Goal: Task Accomplishment & Management: Manage account settings

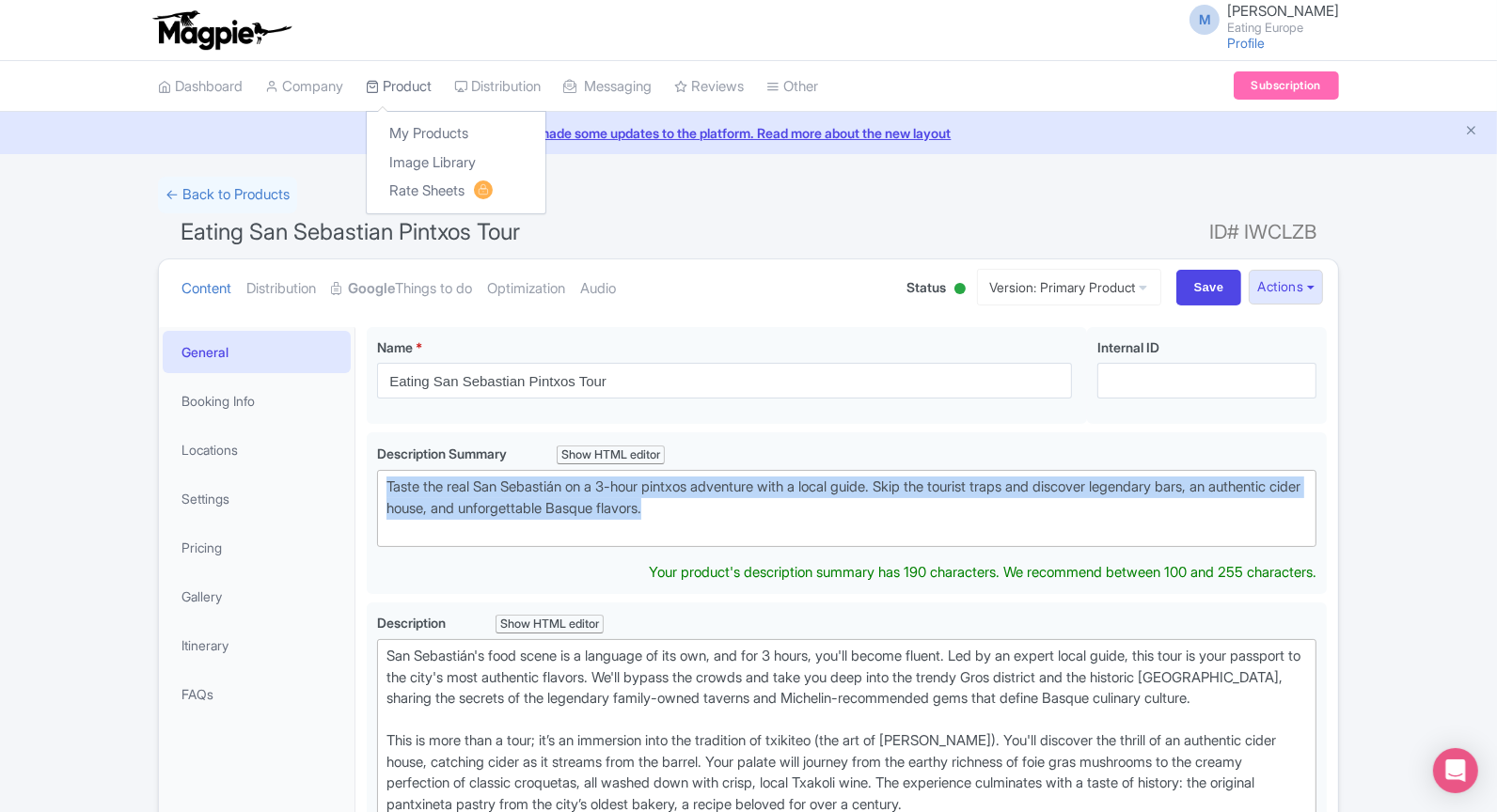
click at [412, 77] on link "Product" at bounding box center [399, 87] width 66 height 52
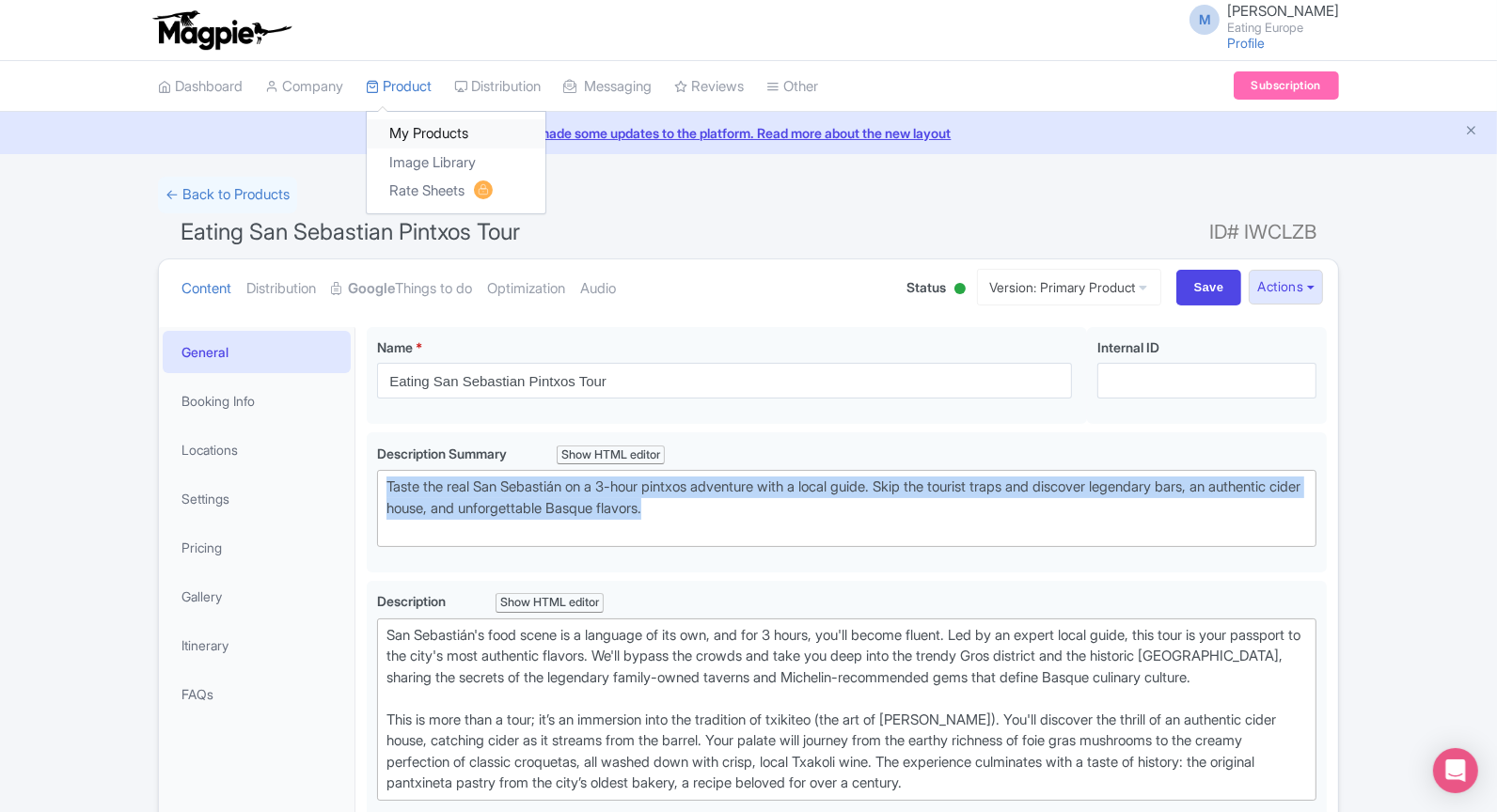
click at [426, 123] on link "My Products" at bounding box center [456, 134] width 179 height 29
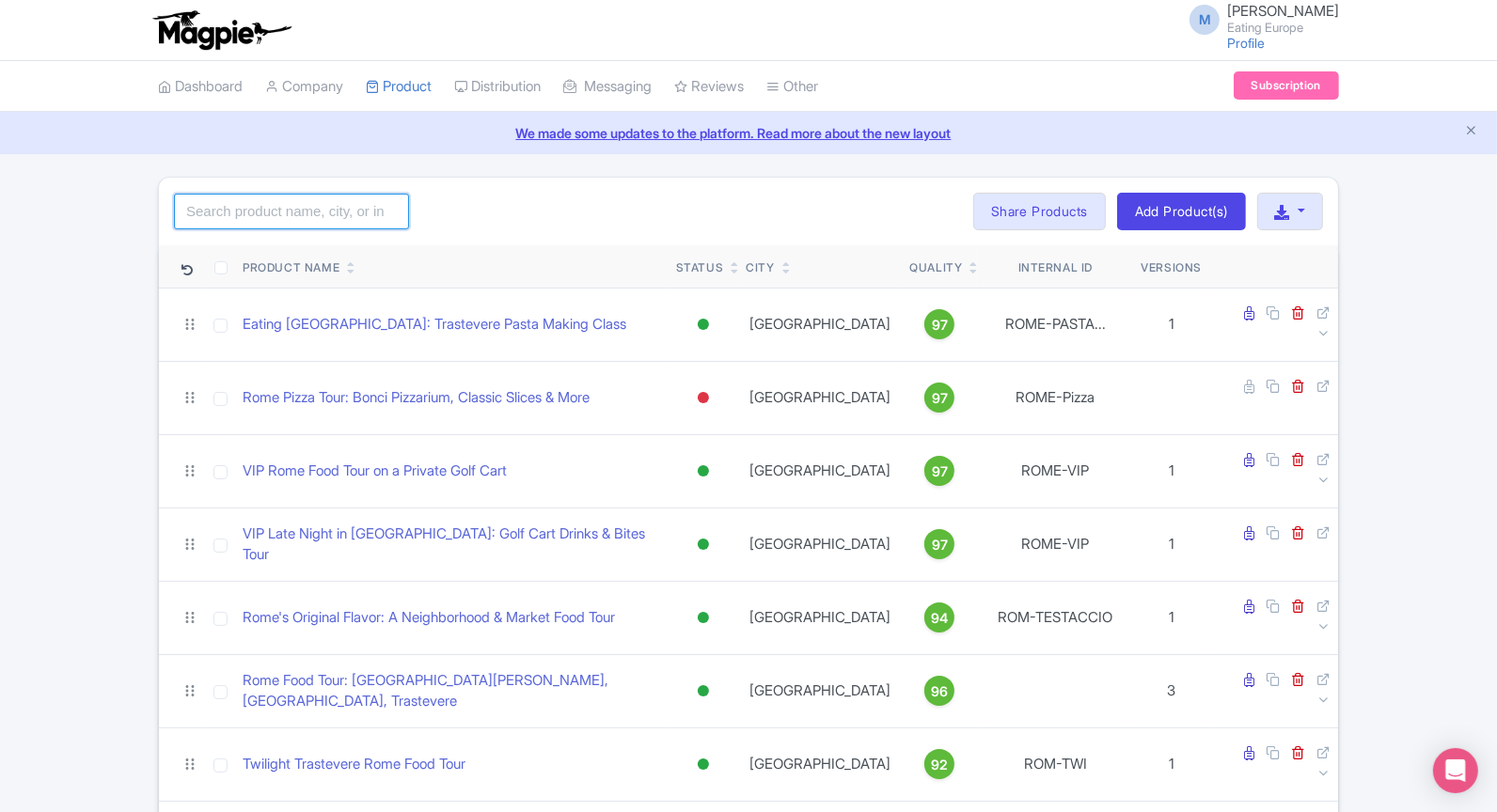
click at [330, 210] on input "search" at bounding box center [291, 211] width 235 height 36
type input "venice"
click button "Search" at bounding box center [0, 0] width 0 height 0
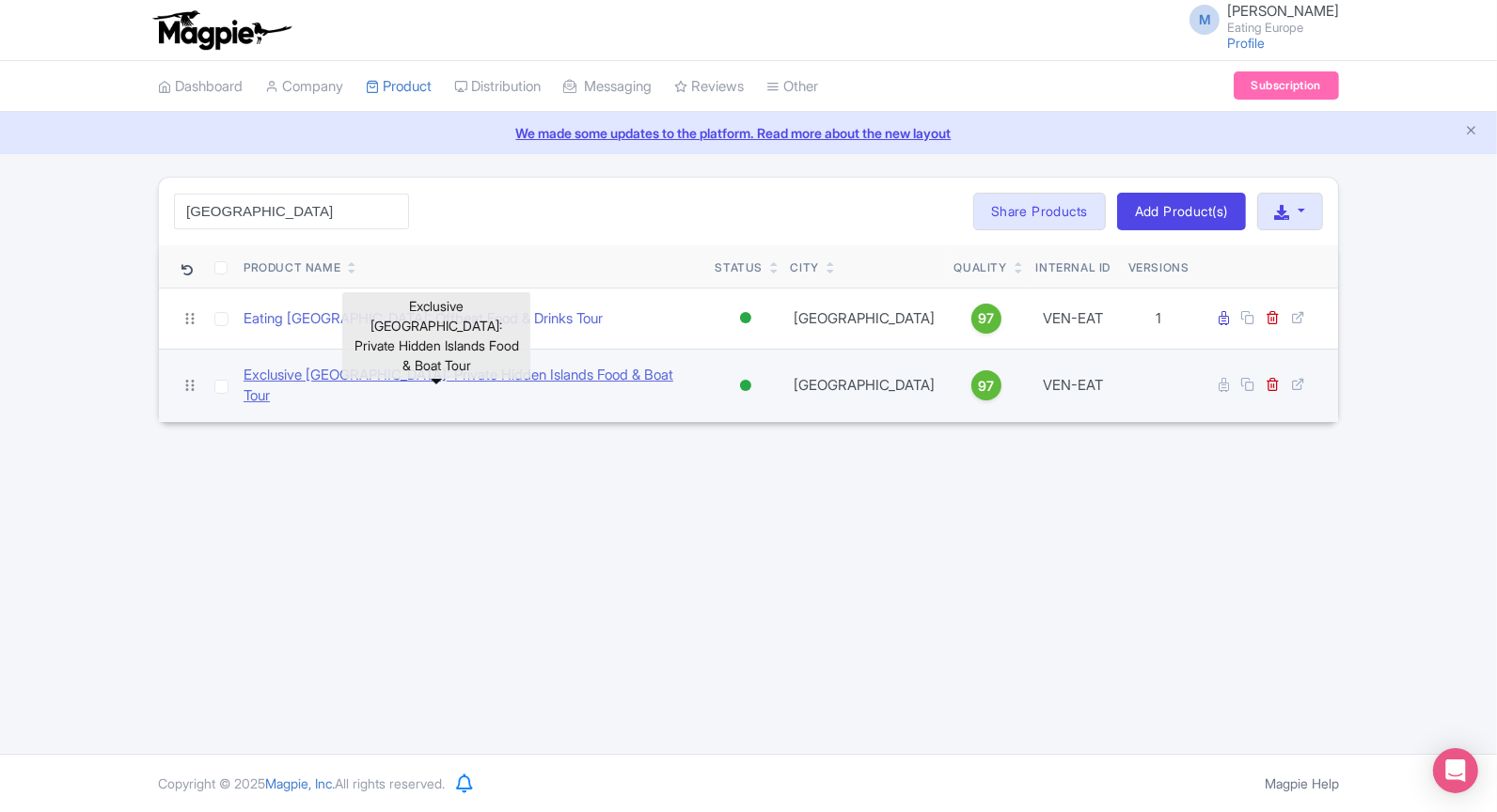
click at [537, 380] on link "Exclusive [GEOGRAPHIC_DATA]: Private Hidden Islands Food & Boat Tour" at bounding box center [471, 386] width 457 height 42
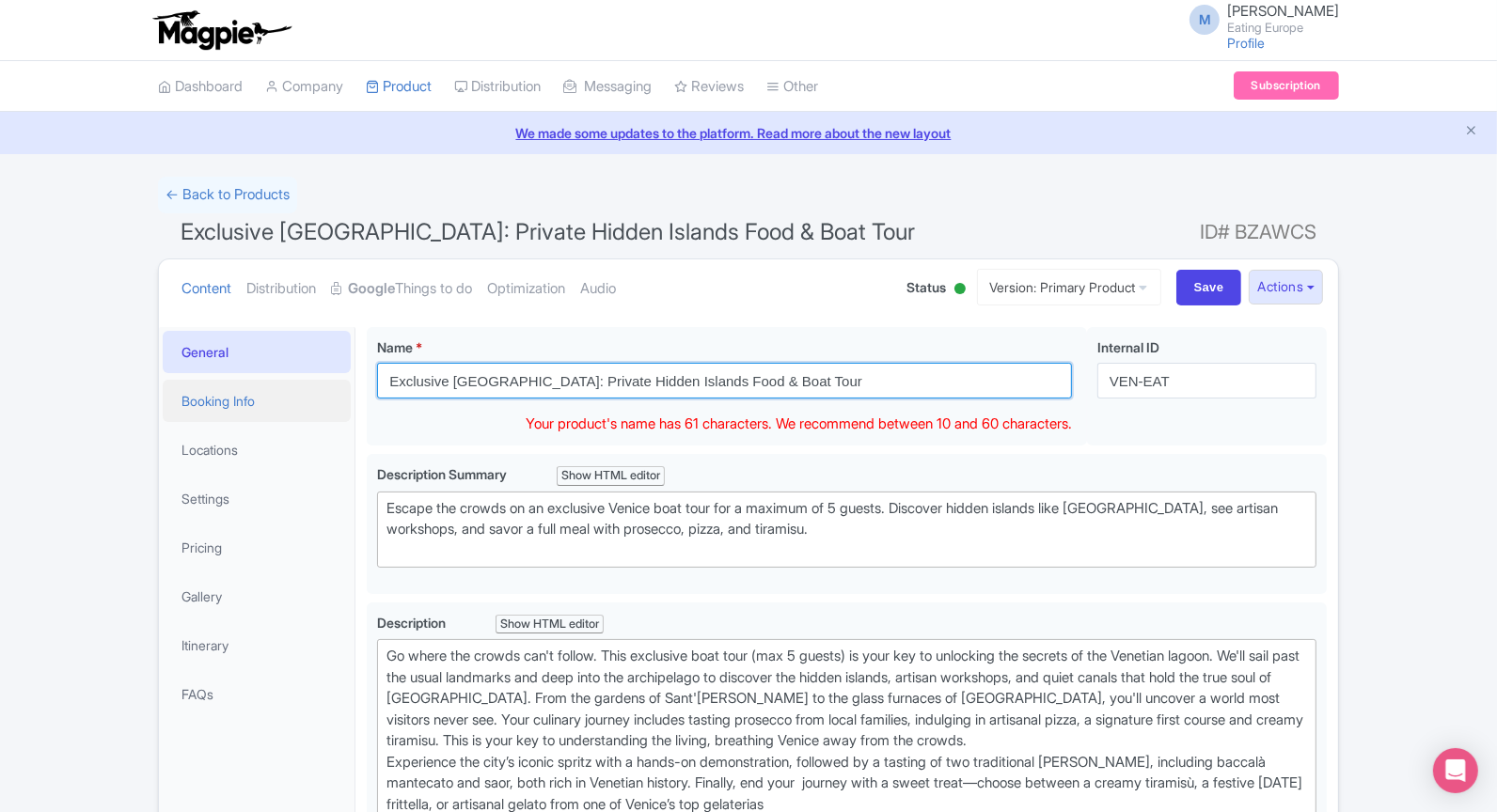
drag, startPoint x: 805, startPoint y: 376, endPoint x: 349, endPoint y: 381, distance: 456.0
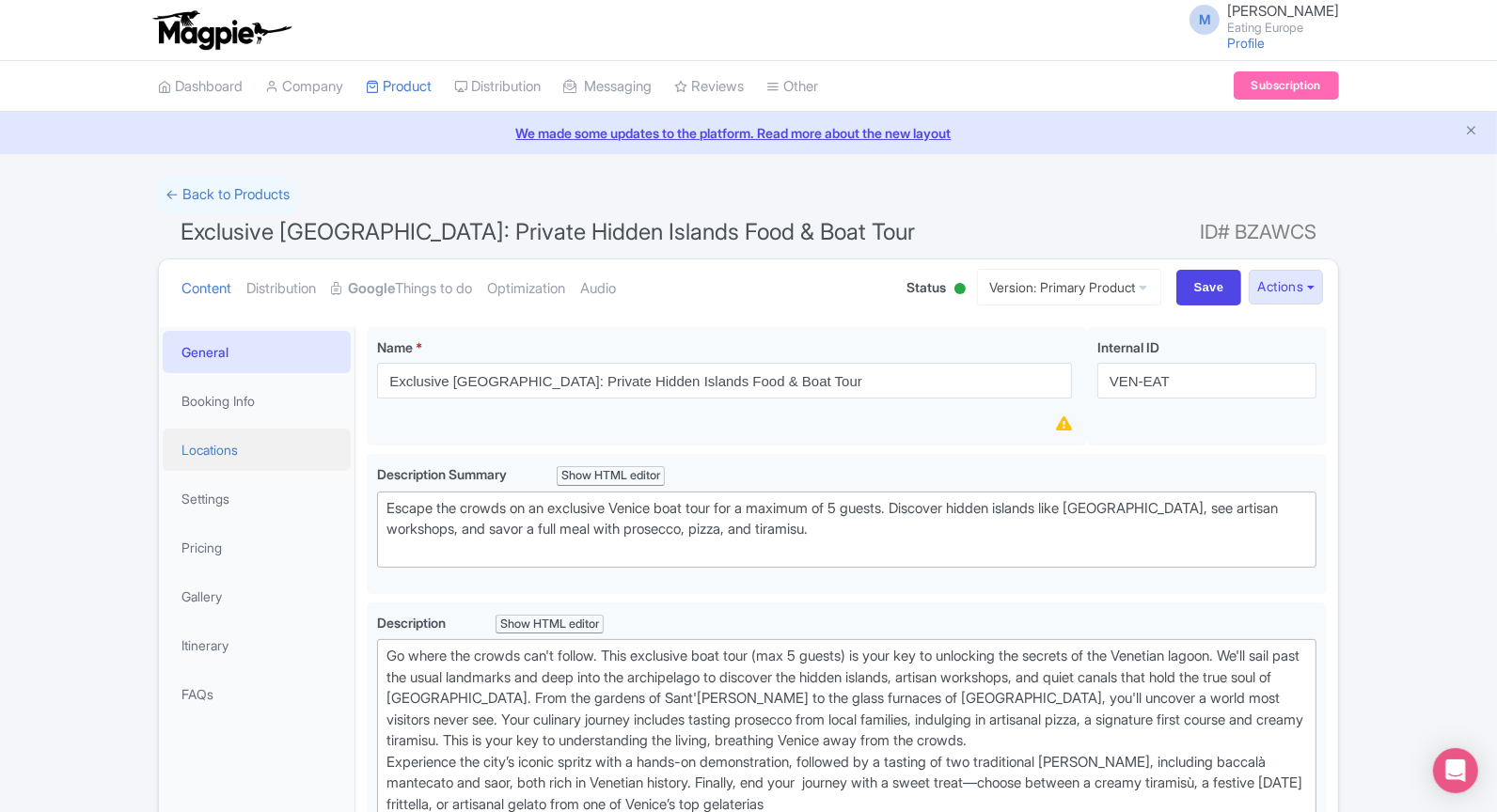
click at [224, 448] on link "Locations" at bounding box center [256, 450] width 188 height 42
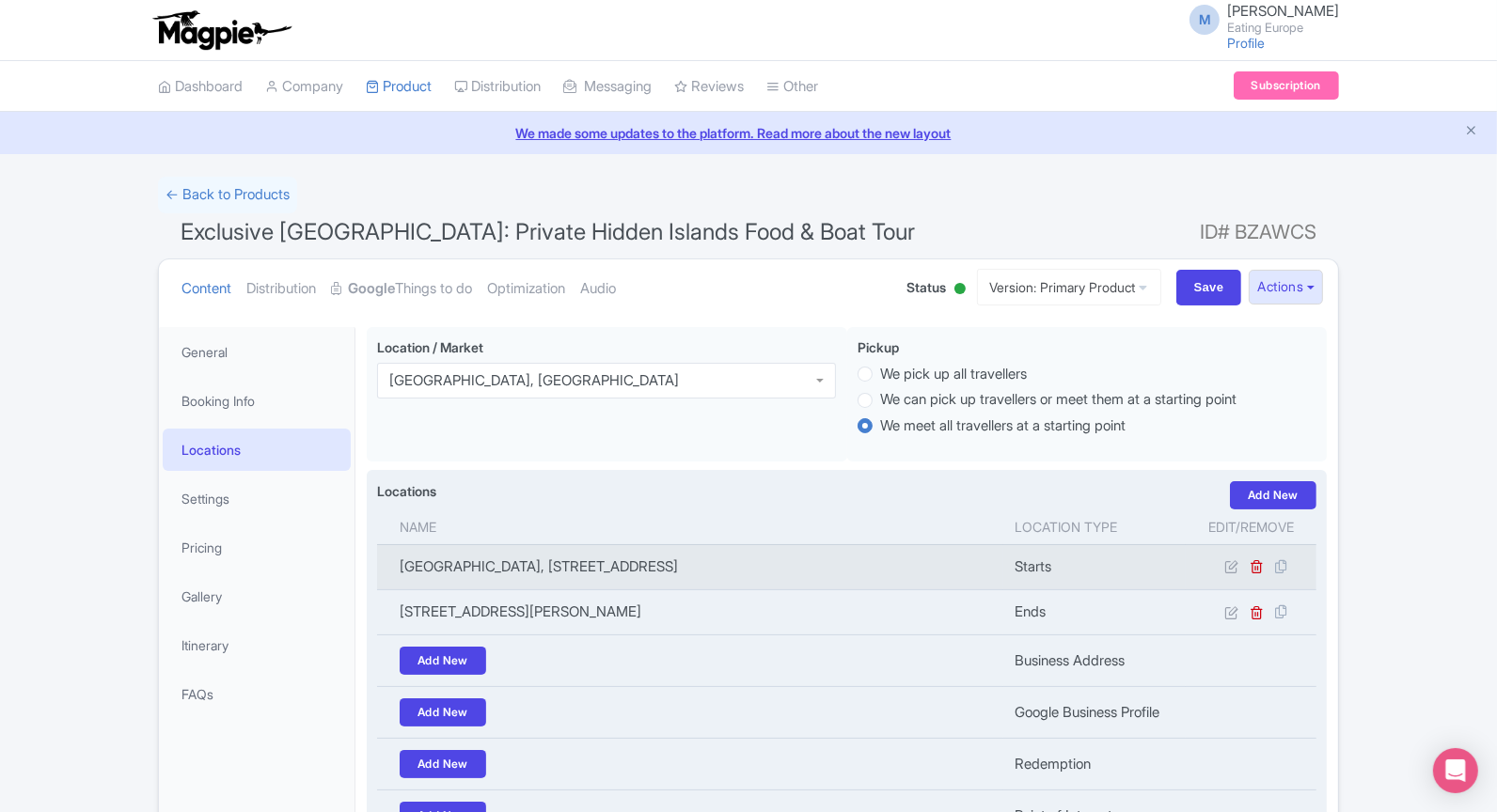
drag, startPoint x: 397, startPoint y: 563, endPoint x: 893, endPoint y: 566, distance: 496.0
click at [893, 566] on td "[GEOGRAPHIC_DATA], [STREET_ADDRESS]" at bounding box center [690, 567] width 626 height 45
copy td "[GEOGRAPHIC_DATA], [STREET_ADDRESS]"
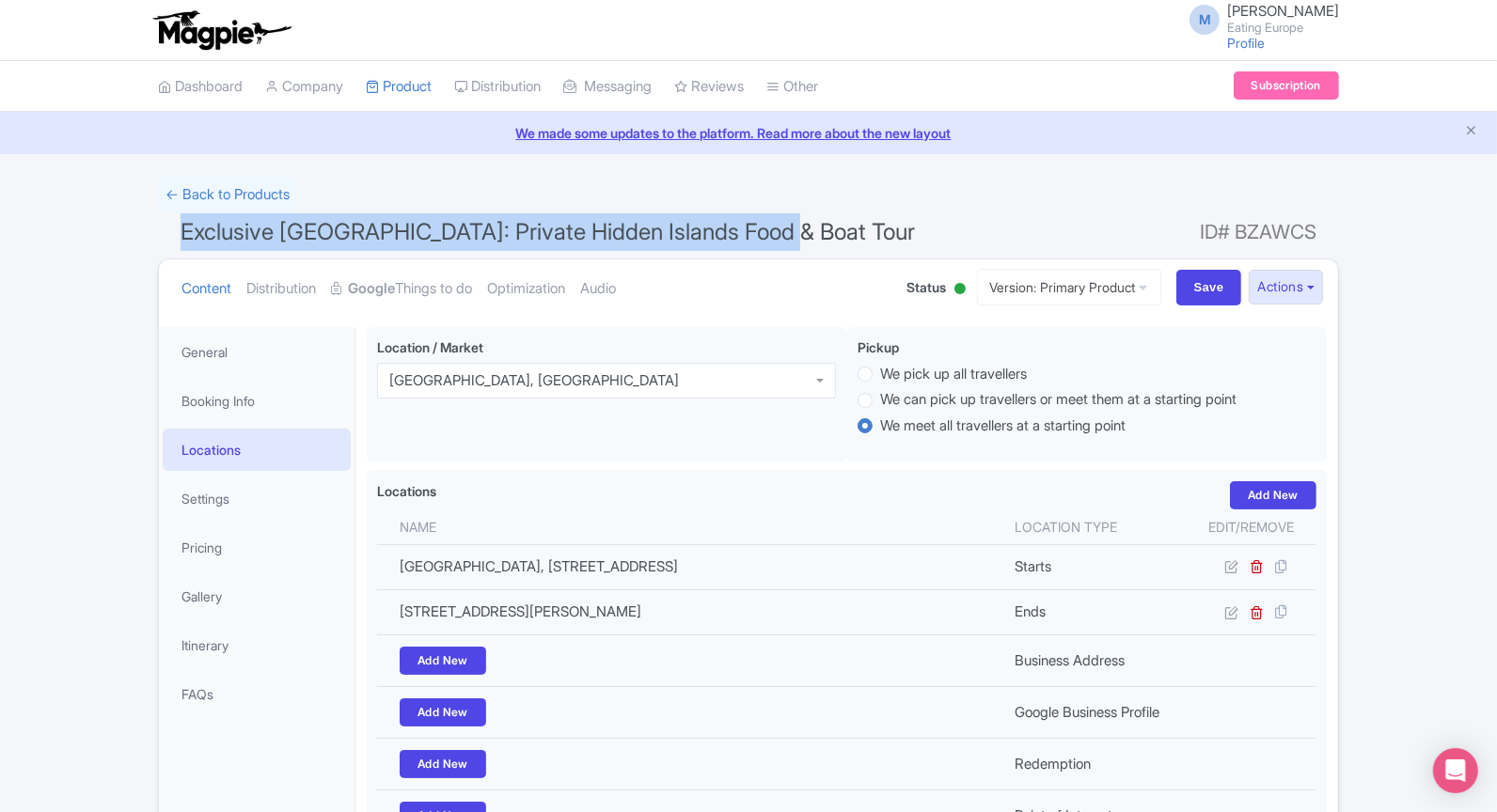
drag, startPoint x: 177, startPoint y: 221, endPoint x: 835, endPoint y: 230, distance: 658.1
click at [835, 230] on h1 "Exclusive [GEOGRAPHIC_DATA]: Private Hidden Islands Food & Boat Tour ID# BZAWCS" at bounding box center [748, 236] width 1181 height 45
copy span "Exclusive [GEOGRAPHIC_DATA]: Private Hidden Islands Food & Boat Tour"
click at [215, 360] on link "General" at bounding box center [256, 352] width 188 height 42
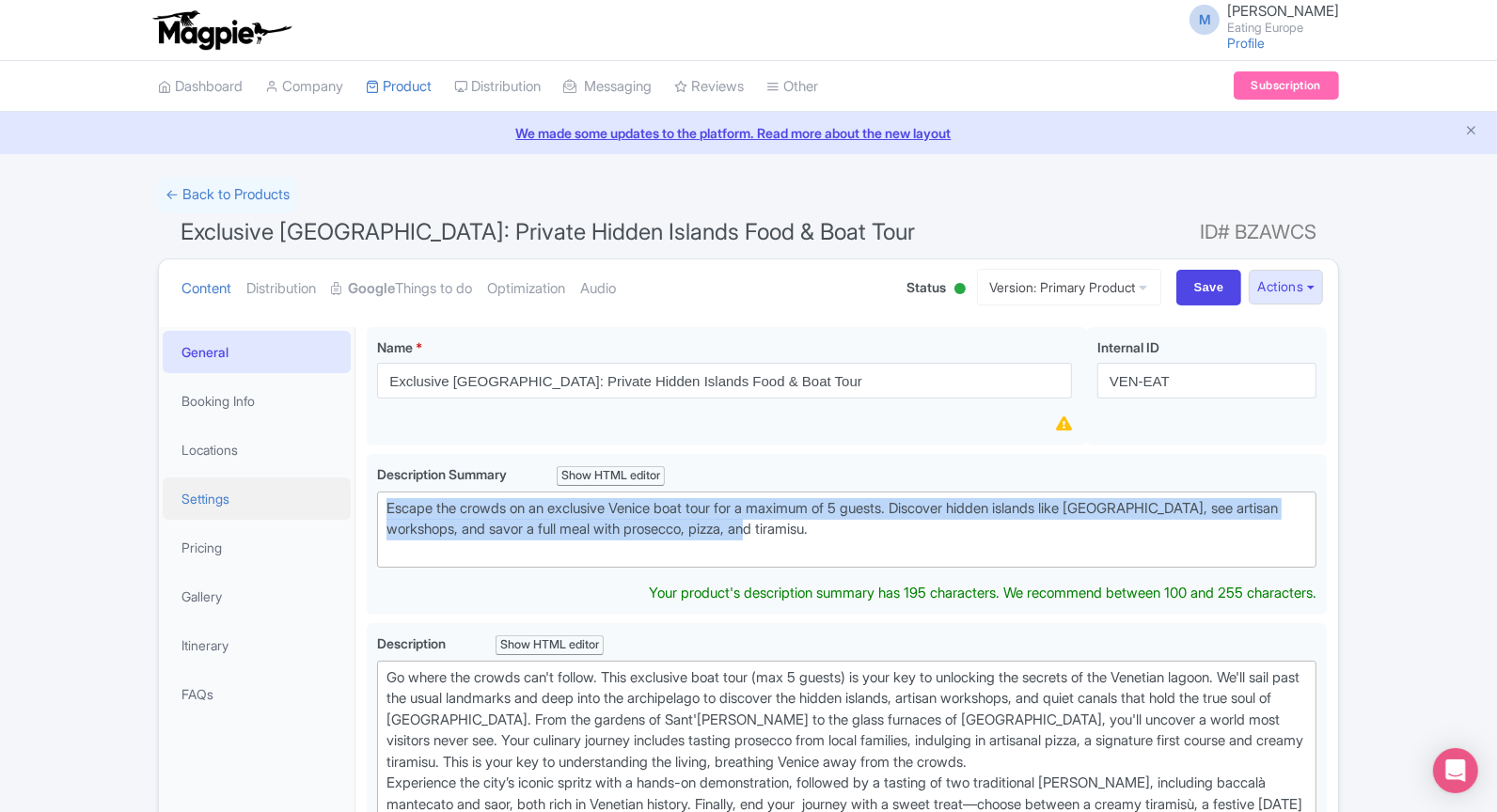
drag, startPoint x: 875, startPoint y: 517, endPoint x: 339, endPoint y: 484, distance: 537.0
type trix-editor "<div>Escape the crowds on an exclusive Venice boat tour for a maximum of 5 gues…"
copy div "Escape the crowds on an exclusive Venice boat tour for a maximum of 5 guests. D…"
